Goal: Task Accomplishment & Management: Use online tool/utility

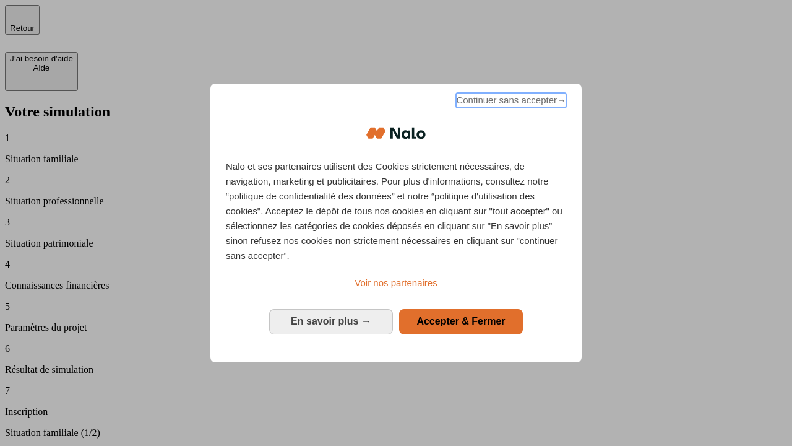
click at [510, 102] on span "Continuer sans accepter →" at bounding box center [511, 100] width 110 height 15
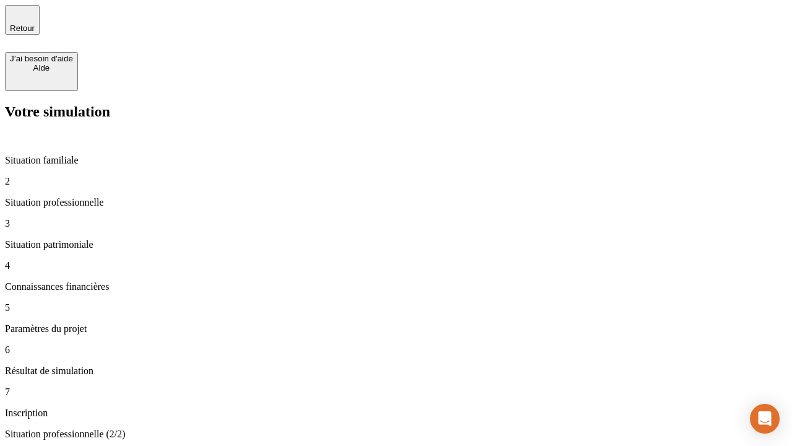
type input "30 000"
type input "40 000"
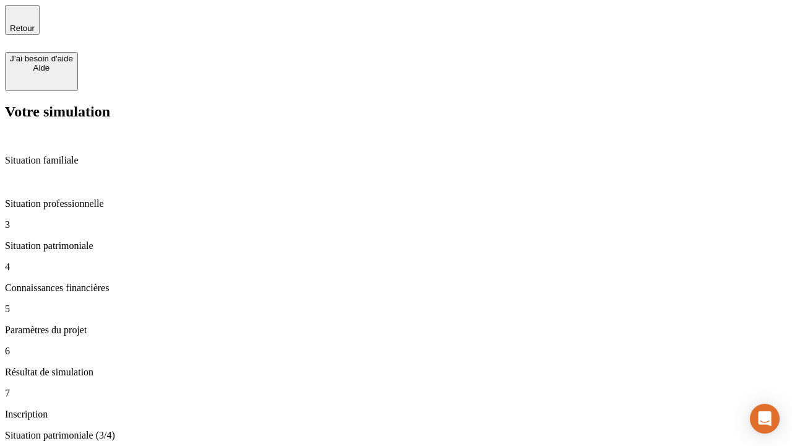
type input "1 100"
type input "20"
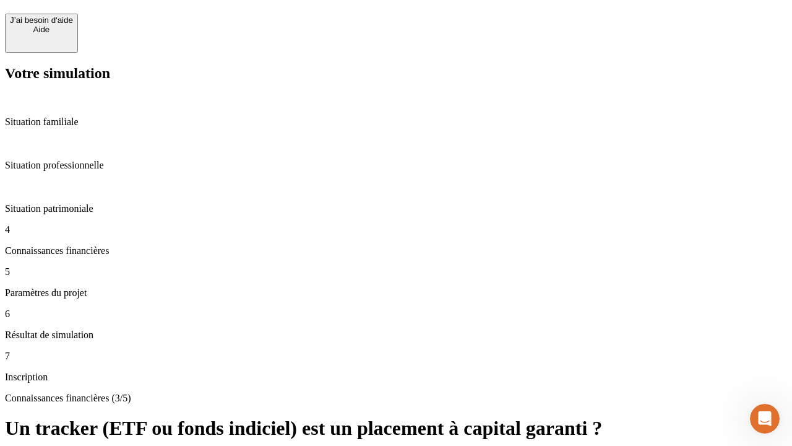
scroll to position [27, 0]
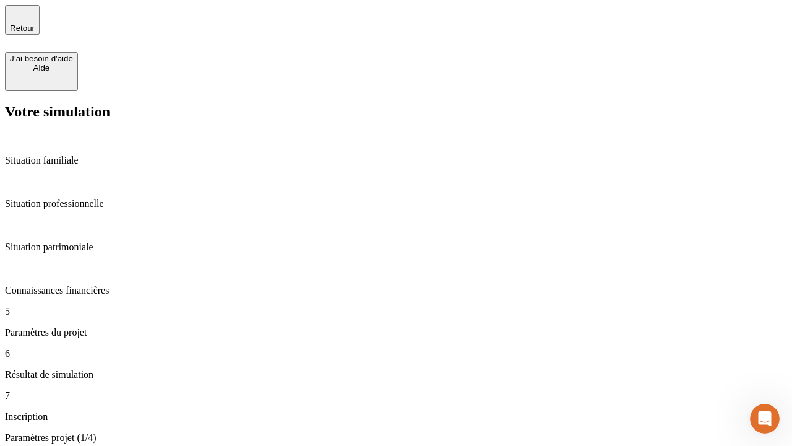
type input "40"
type input "62"
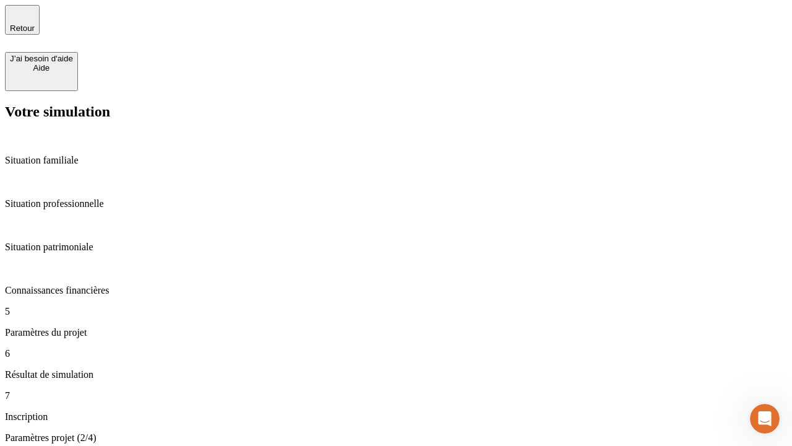
type input "50 000"
type input "640"
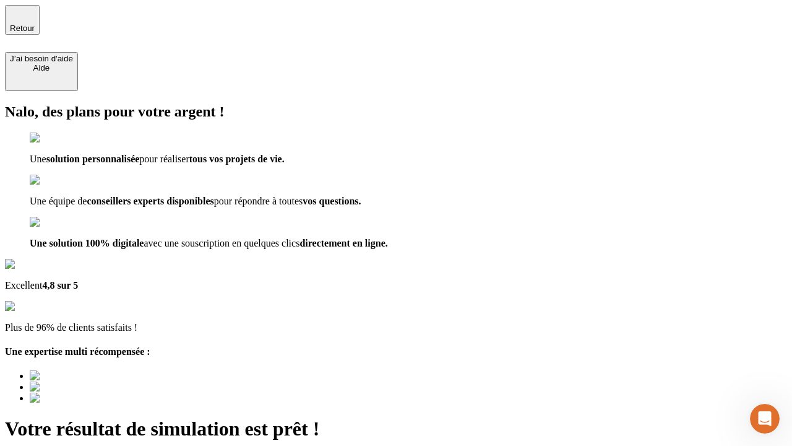
type input "[EMAIL_ADDRESS][DOMAIN_NAME]"
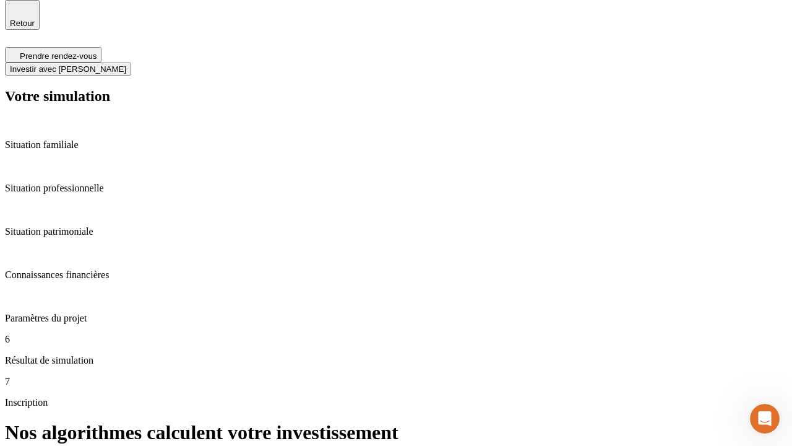
click at [126, 64] on span "Investir avec [PERSON_NAME]" at bounding box center [68, 68] width 116 height 9
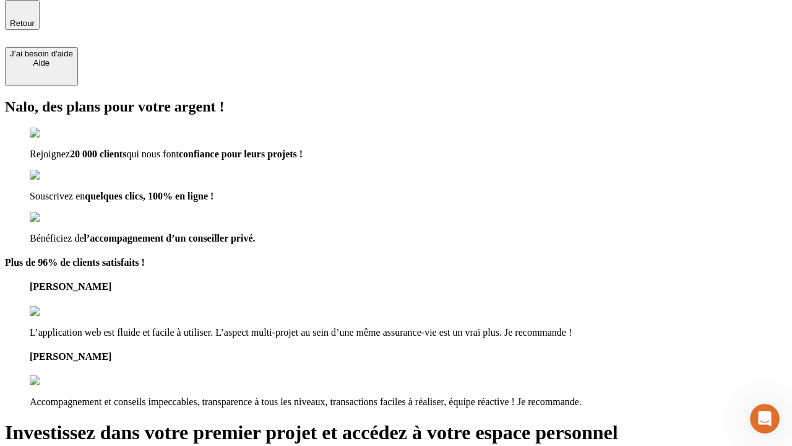
scroll to position [4, 0]
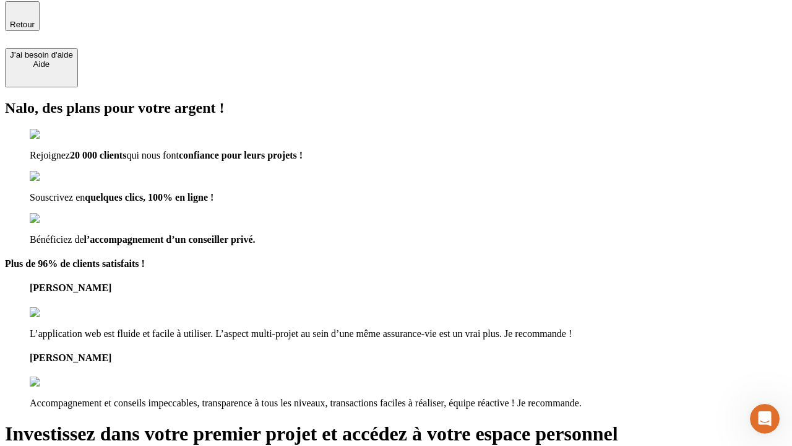
type input "[PERSON_NAME][EMAIL_ADDRESS][DOMAIN_NAME]"
